Goal: Check status: Check status

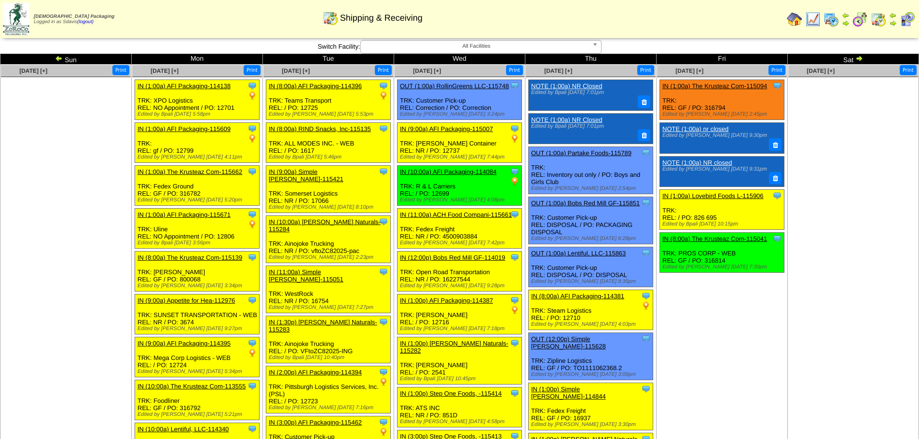
click at [466, 48] on span "All Facilities" at bounding box center [477, 47] width 224 height 12
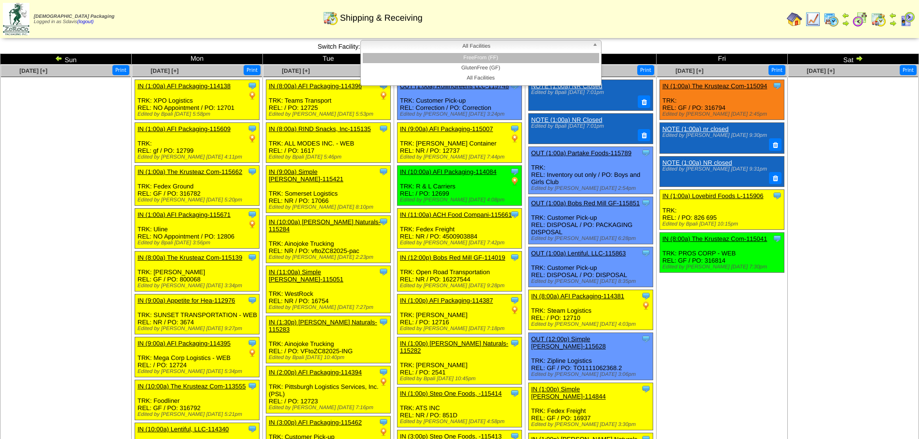
click at [461, 58] on li "FreeFrom (FF)" at bounding box center [481, 58] width 236 height 10
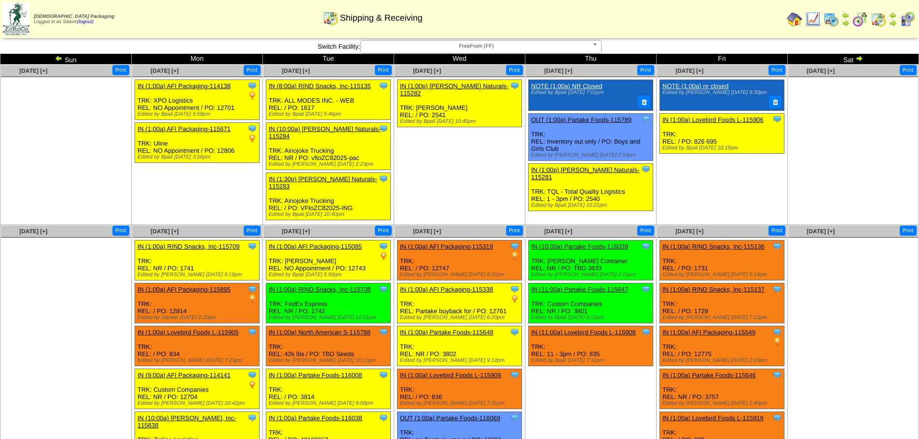
click at [852, 60] on td "Sat" at bounding box center [853, 59] width 131 height 11
click at [858, 59] on img at bounding box center [859, 59] width 8 height 8
